Goal: Transaction & Acquisition: Purchase product/service

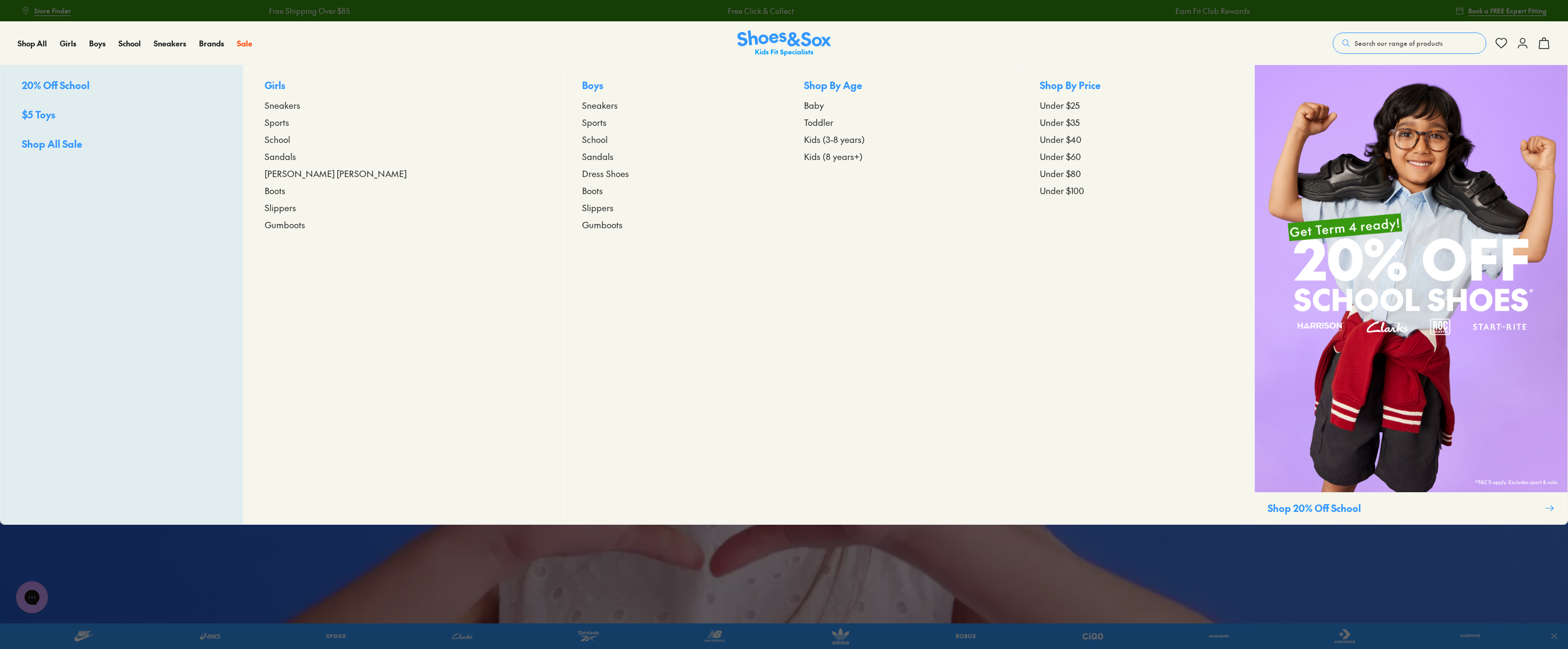
click at [300, 86] on p "Girls" at bounding box center [401, 86] width 274 height 17
click at [300, 105] on span "Sneakers" at bounding box center [282, 105] width 36 height 13
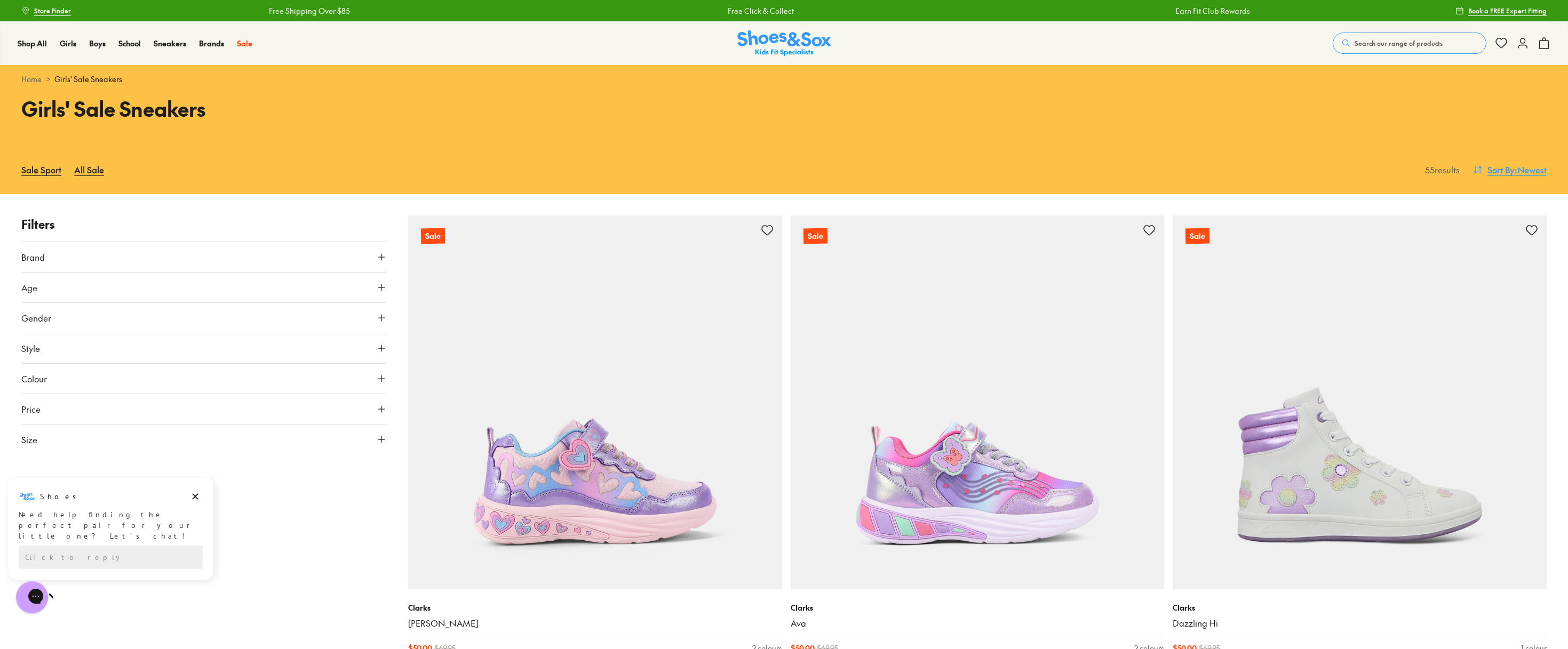
click at [1518, 172] on span ": Newest" at bounding box center [1531, 169] width 32 height 13
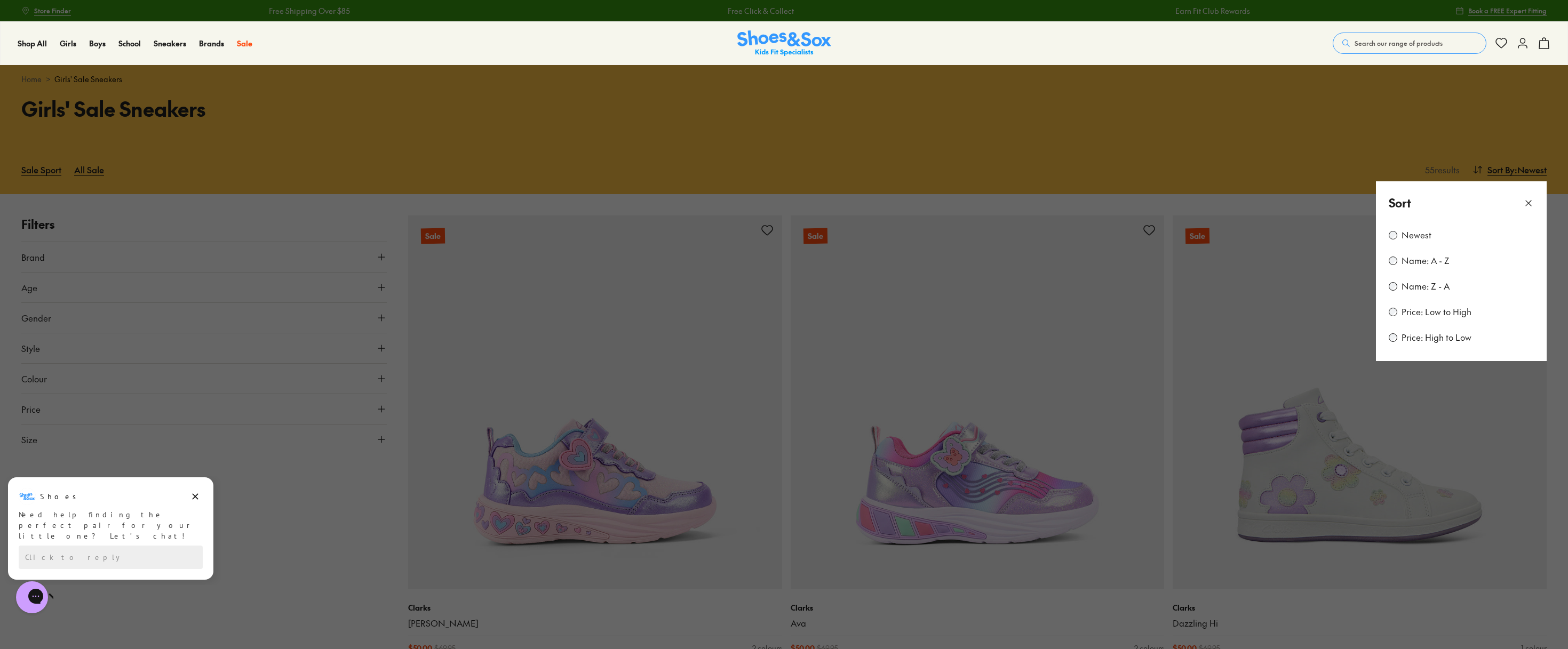
click at [1387, 313] on div "Newest Name: A - Z Name: Z - A Price: Low to High Price: High to Low" at bounding box center [1461, 293] width 171 height 136
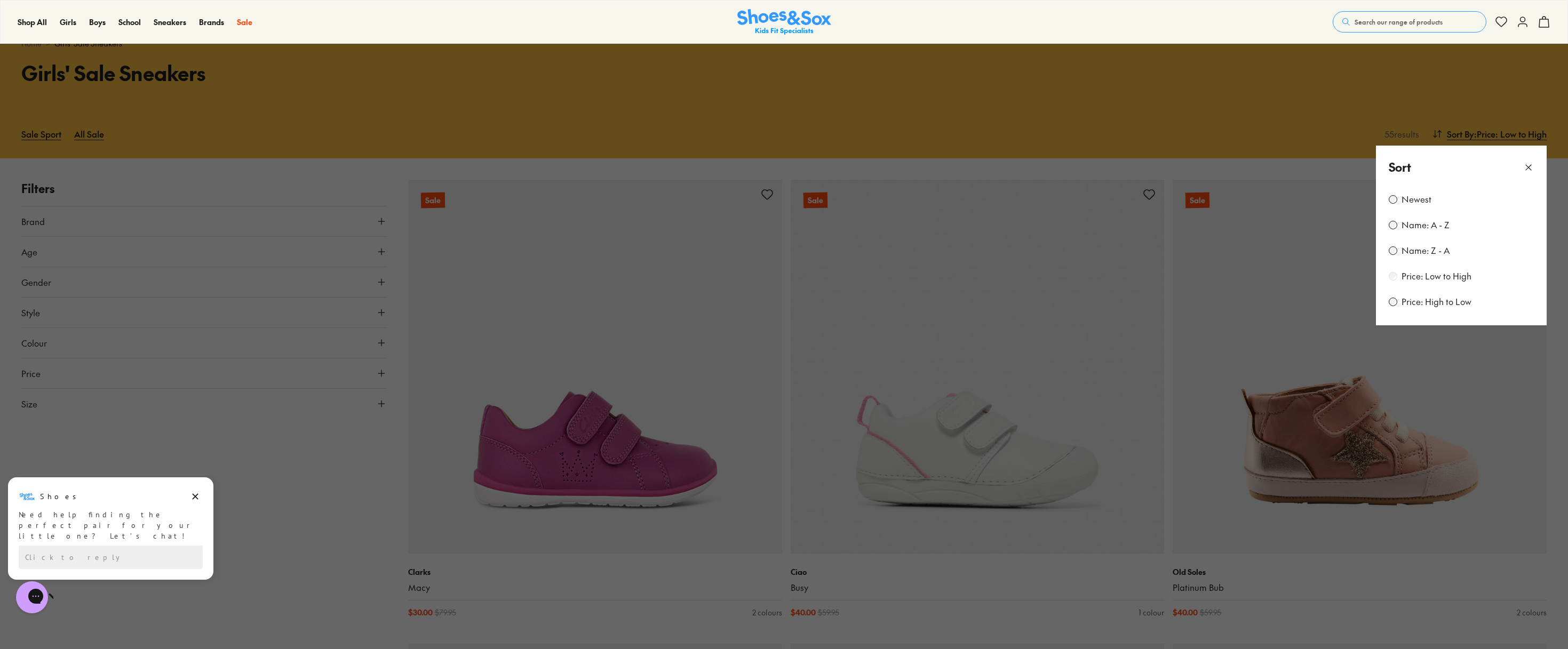
scroll to position [53, 0]
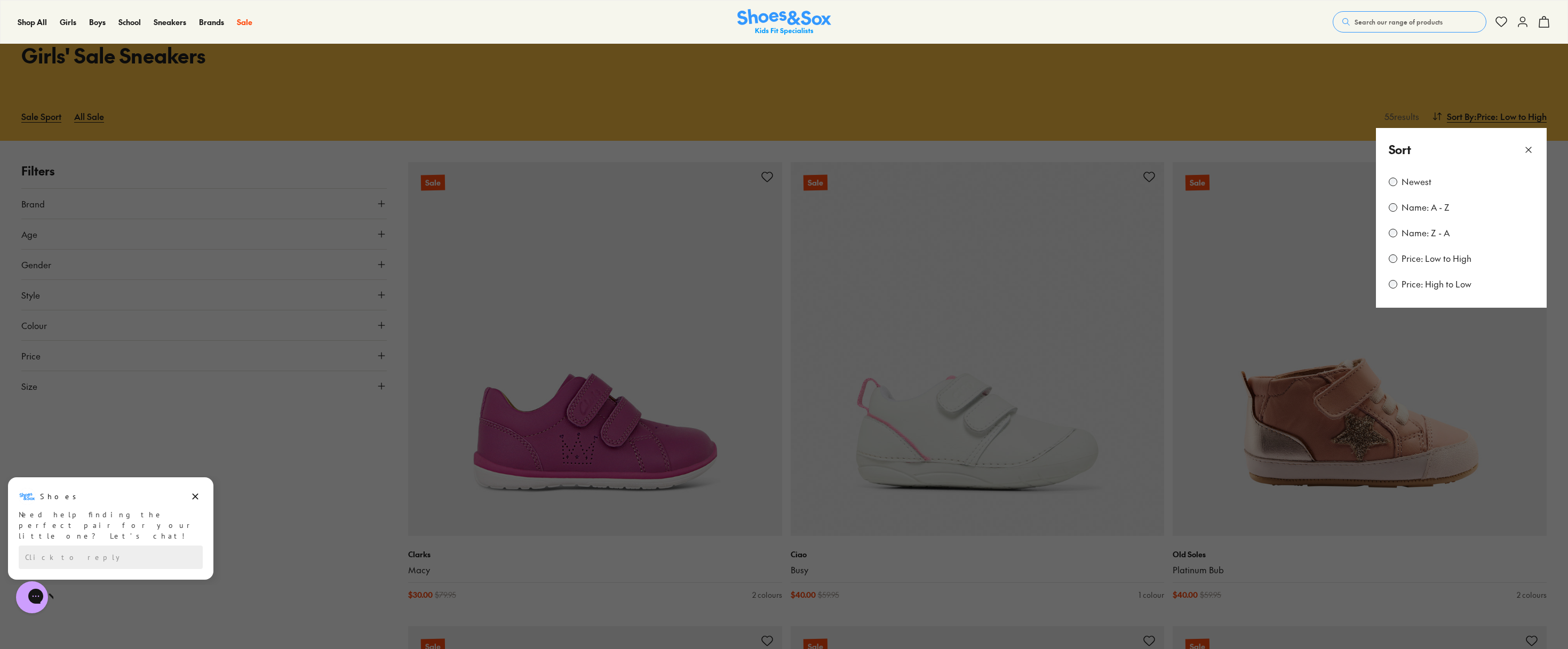
click at [1131, 117] on button at bounding box center [784, 324] width 1568 height 649
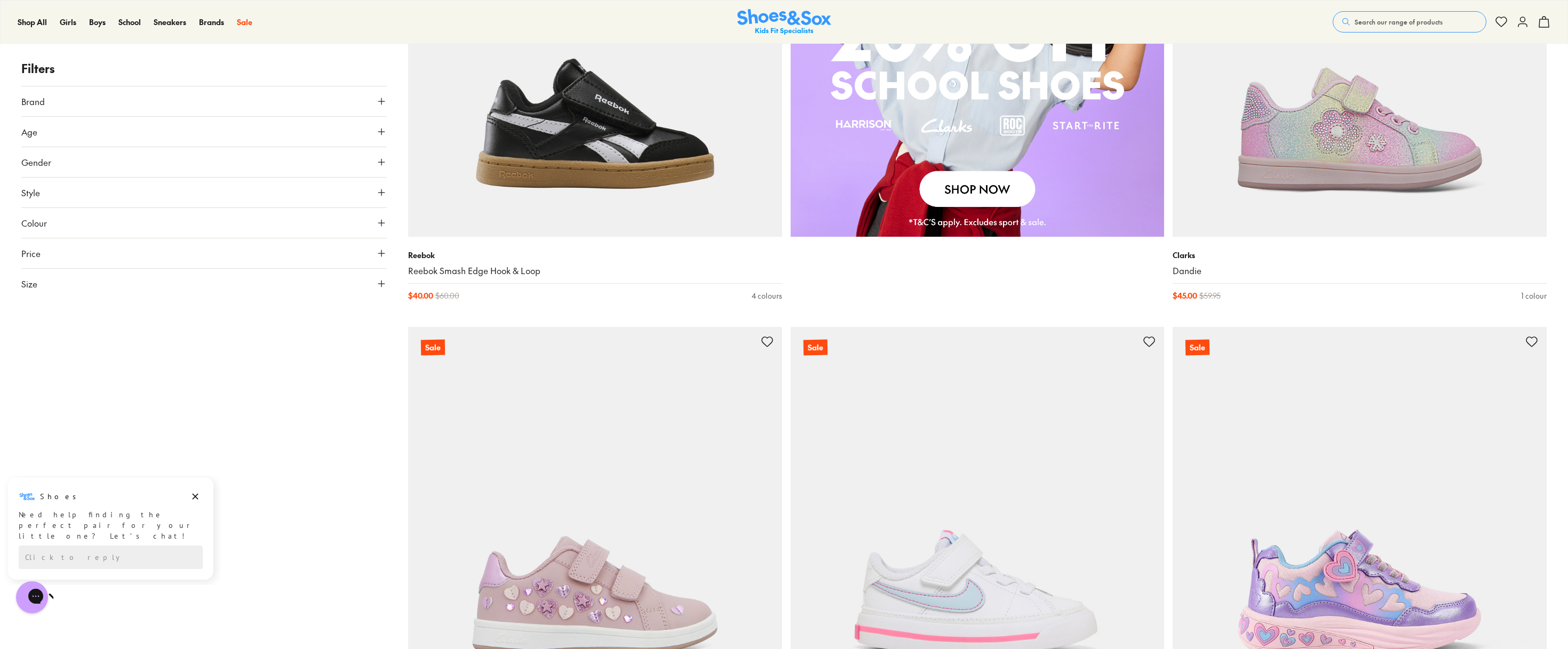
scroll to position [1547, 0]
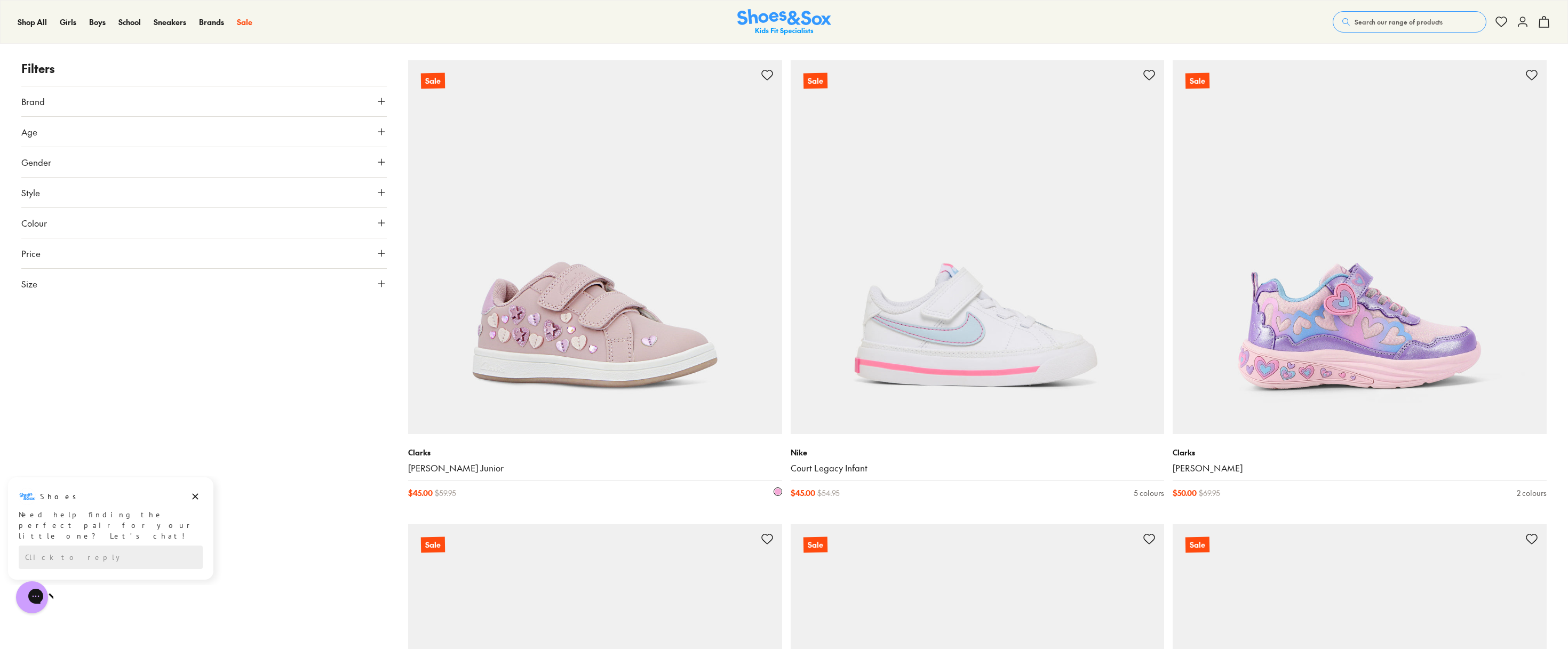
click at [624, 282] on img at bounding box center [595, 248] width 374 height 374
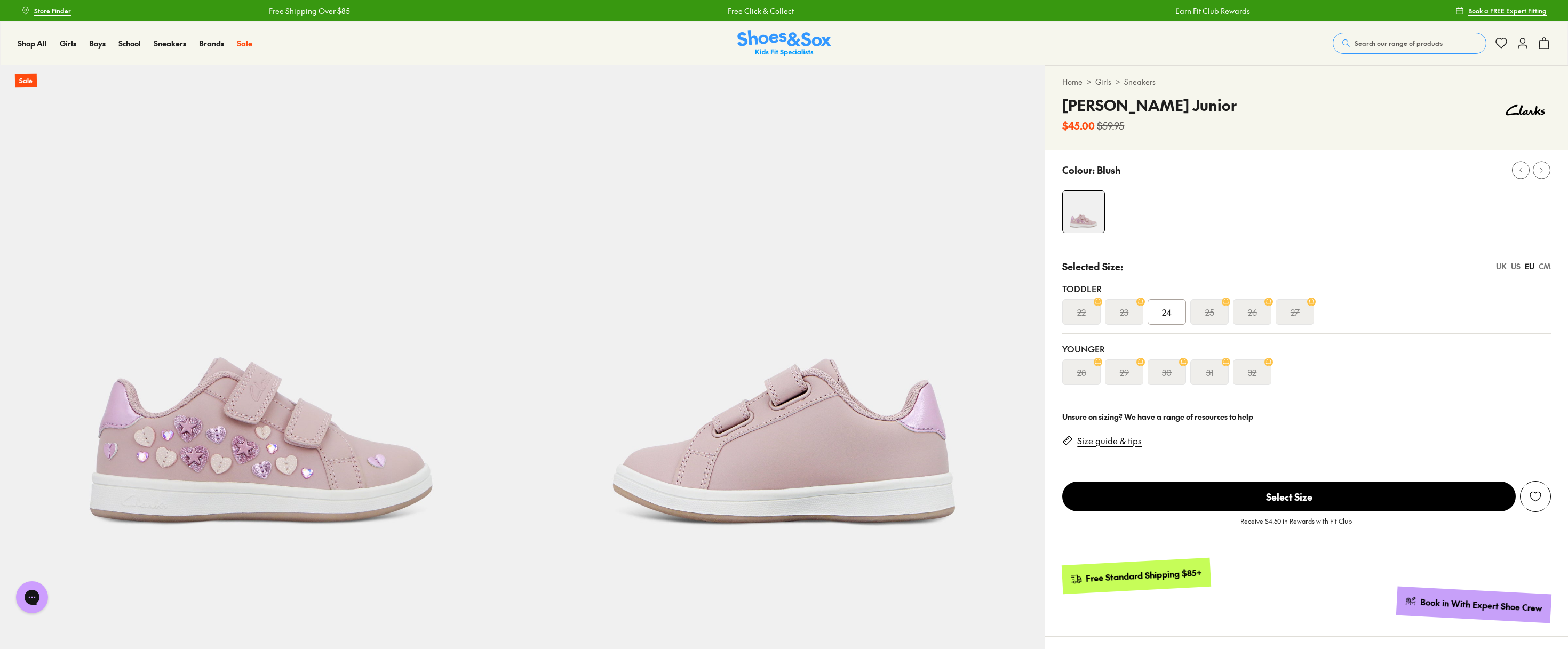
select select "*"
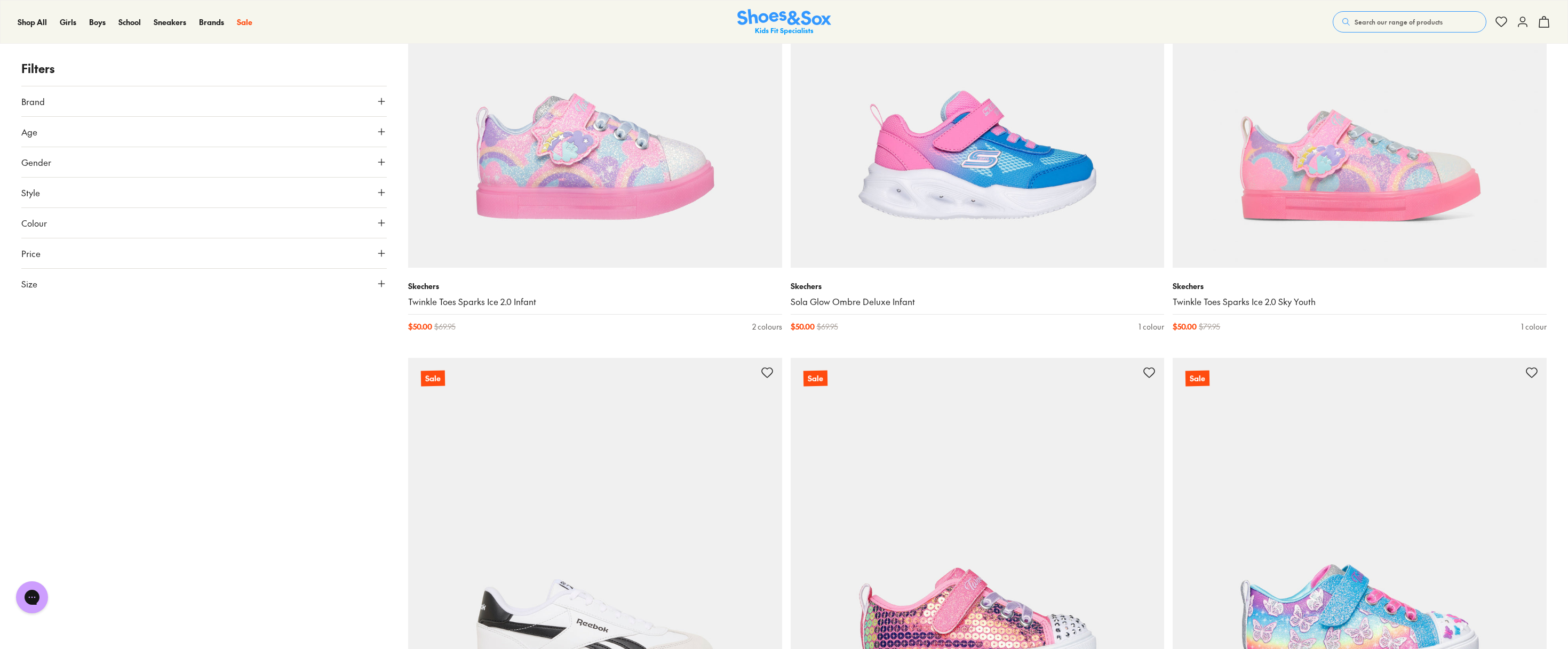
scroll to position [3782, 0]
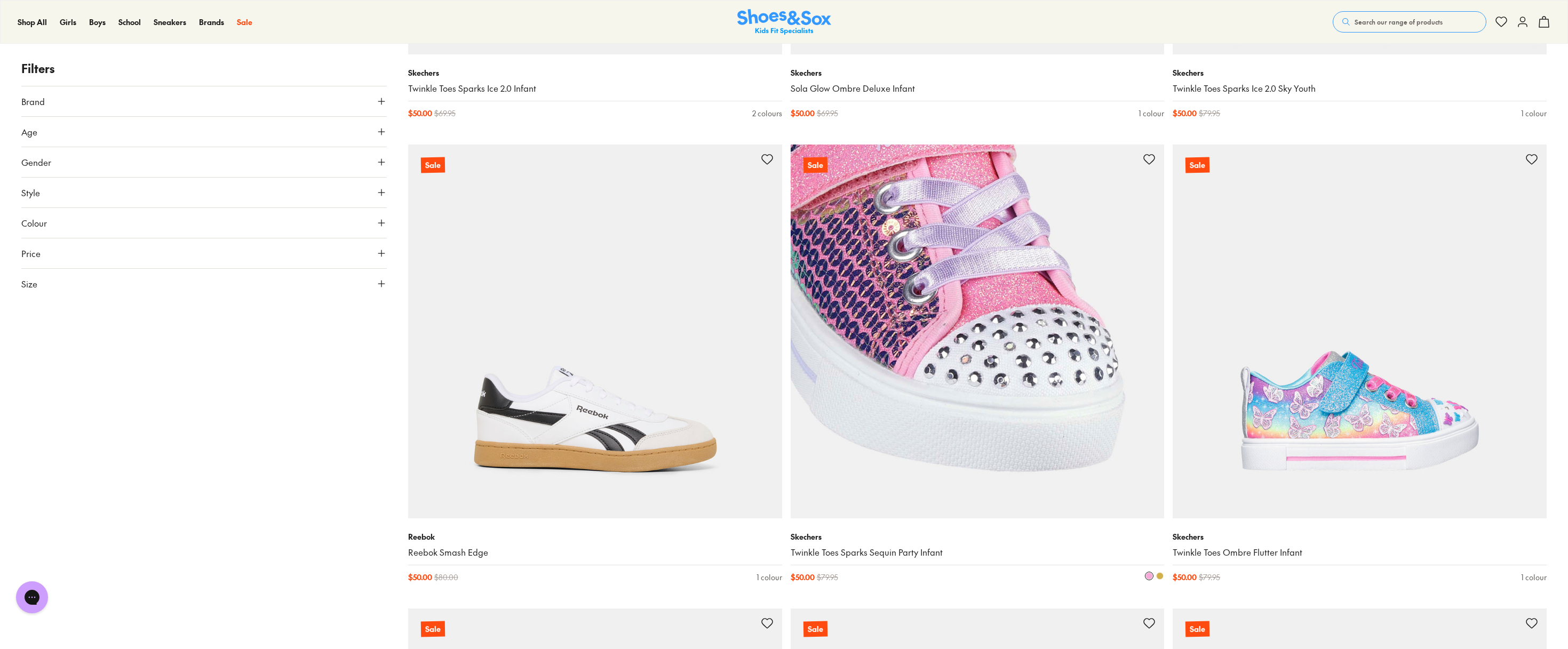
click at [954, 325] on img at bounding box center [977, 332] width 374 height 374
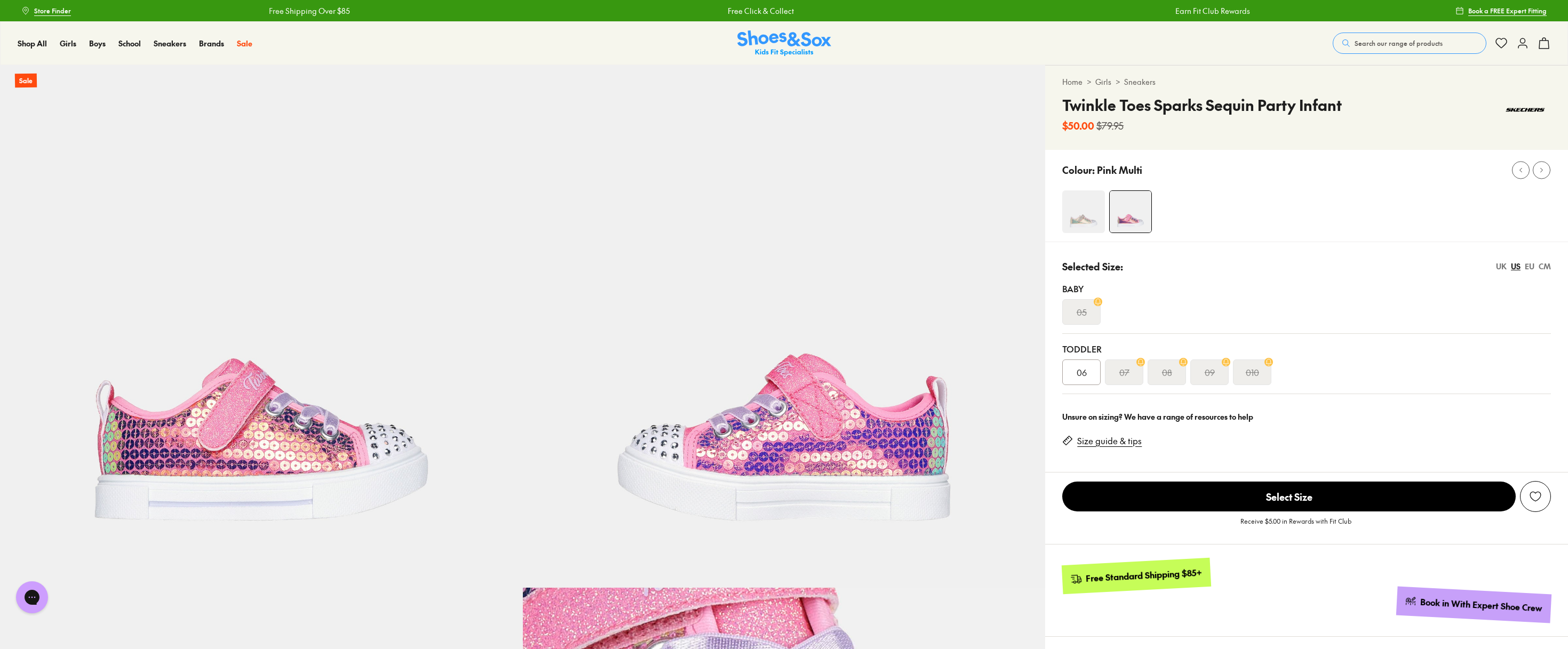
select select "*"
click at [1084, 223] on img at bounding box center [1084, 212] width 43 height 43
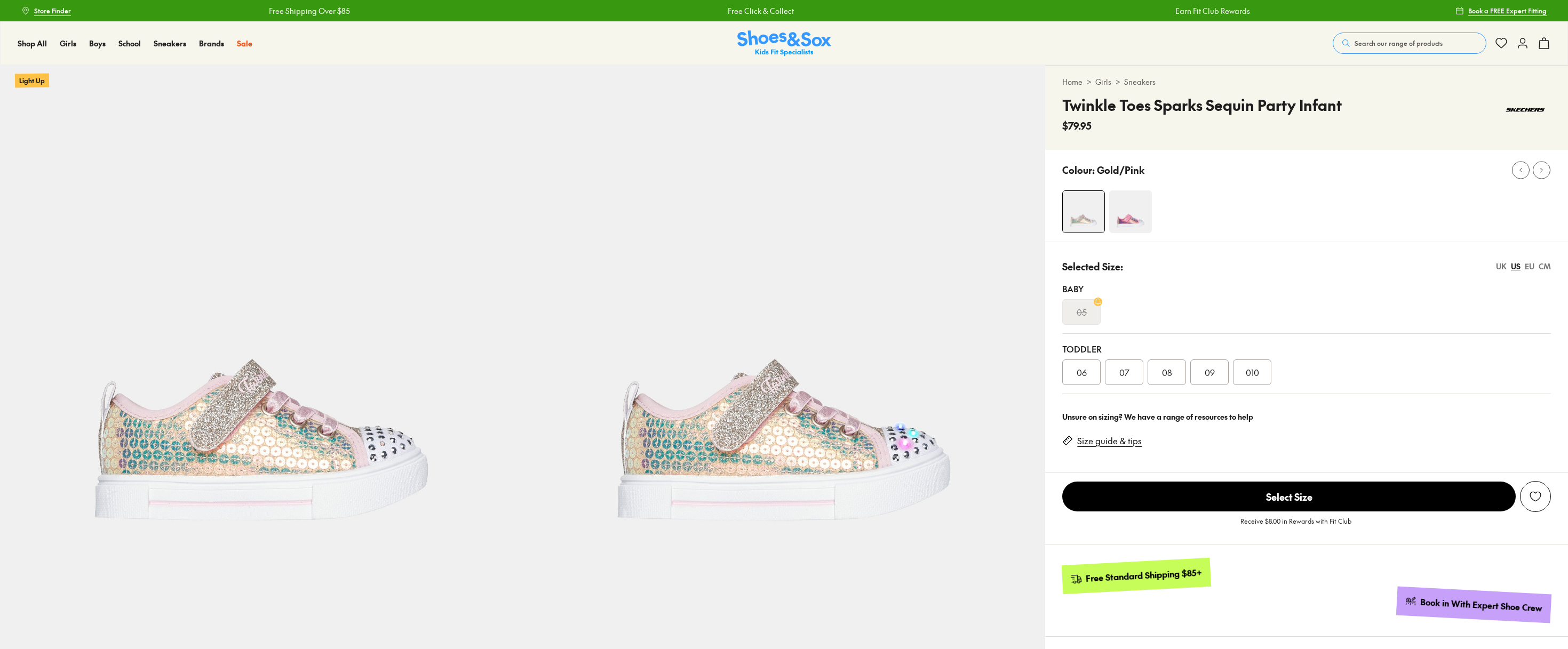
select select "*"
